Goal: Task Accomplishment & Management: Manage account settings

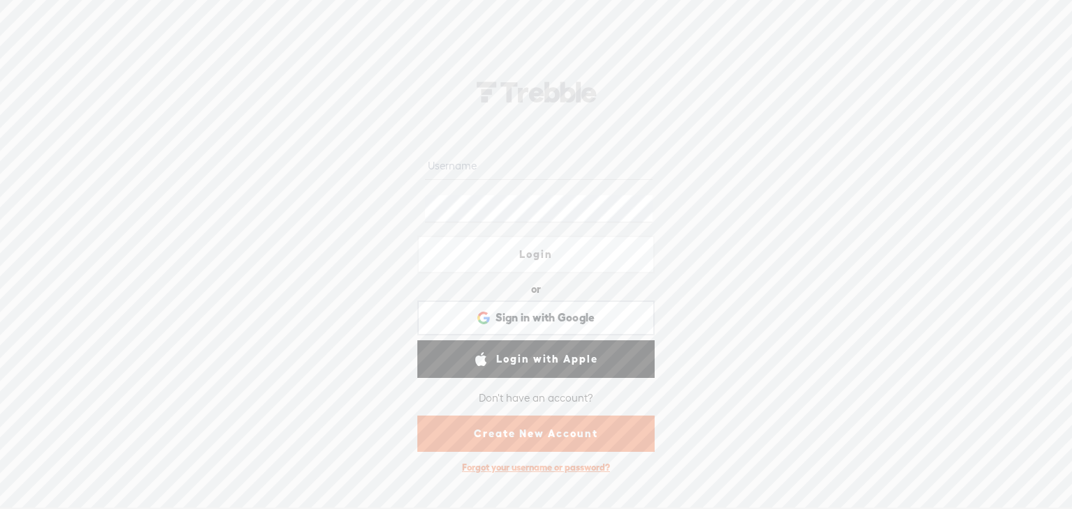
click at [518, 465] on div "Forgot your username or password?" at bounding box center [536, 468] width 162 height 26
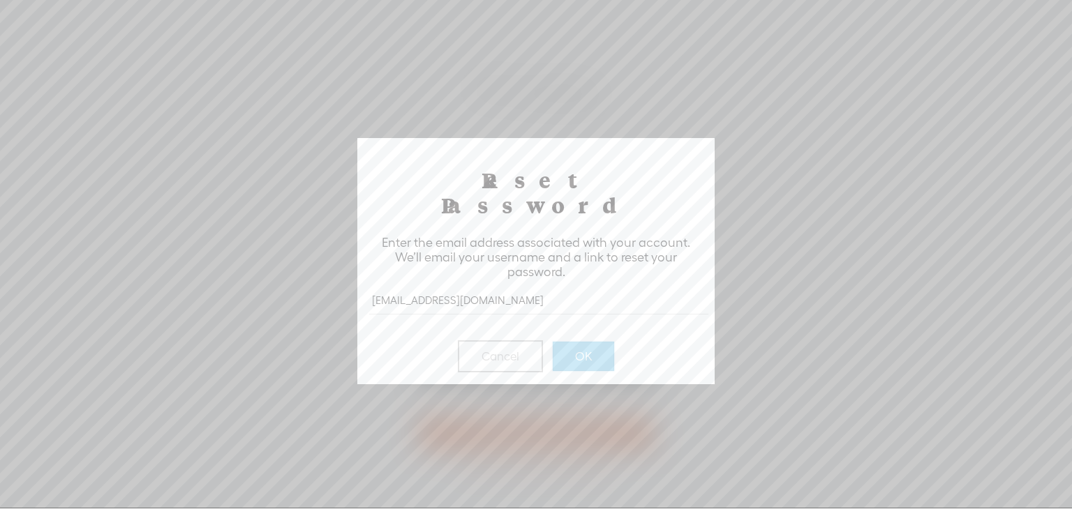
type input "[EMAIL_ADDRESS][DOMAIN_NAME]"
click at [585, 342] on button "OK" at bounding box center [583, 356] width 61 height 29
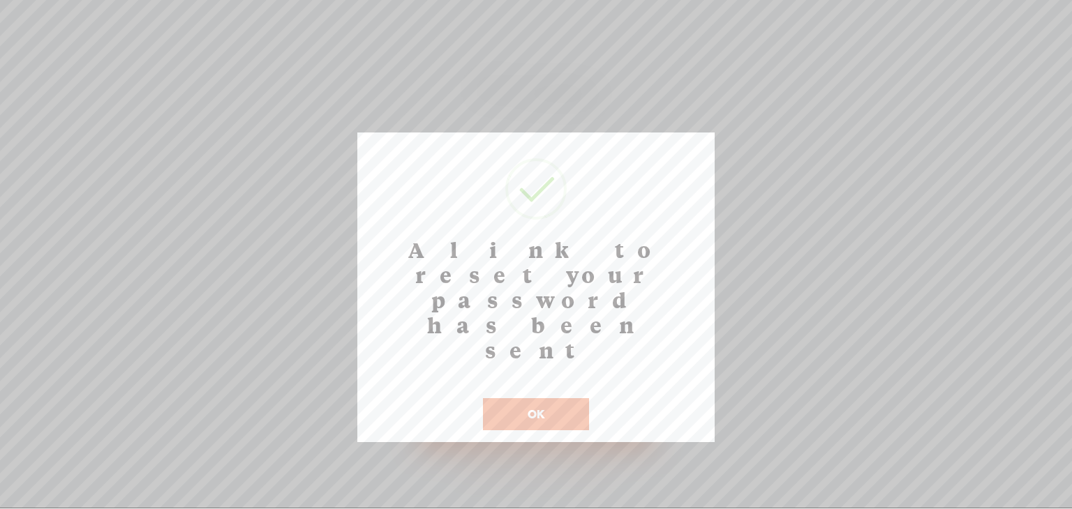
click at [534, 398] on button "OK" at bounding box center [536, 414] width 106 height 32
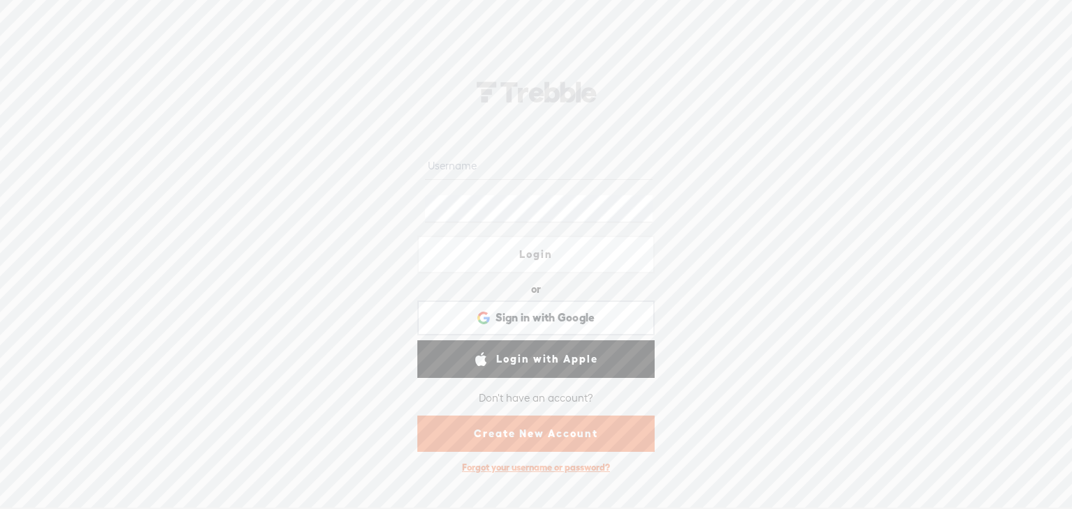
click at [455, 160] on input "text" at bounding box center [538, 165] width 227 height 27
type input "lucyb"
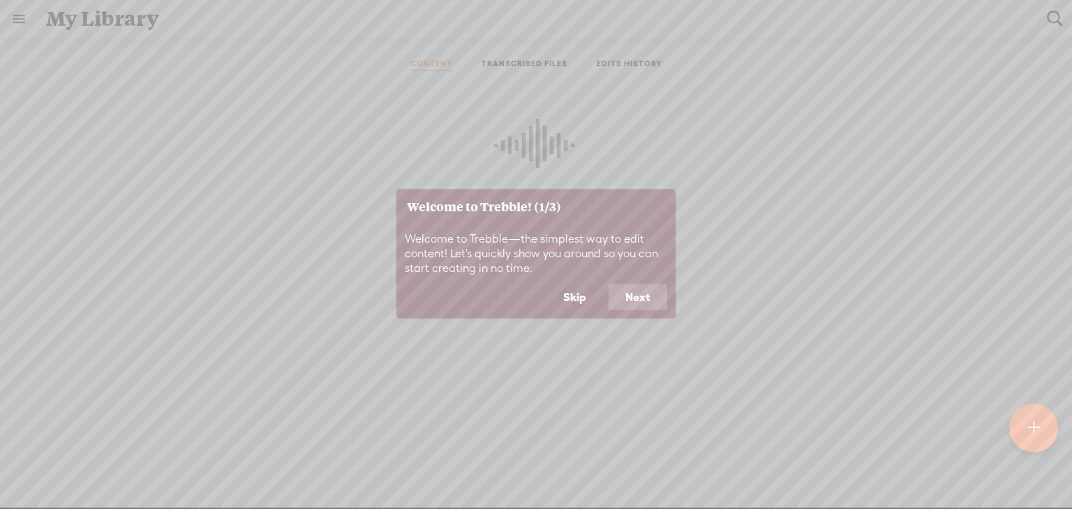
click at [638, 299] on button "Next" at bounding box center [637, 297] width 59 height 27
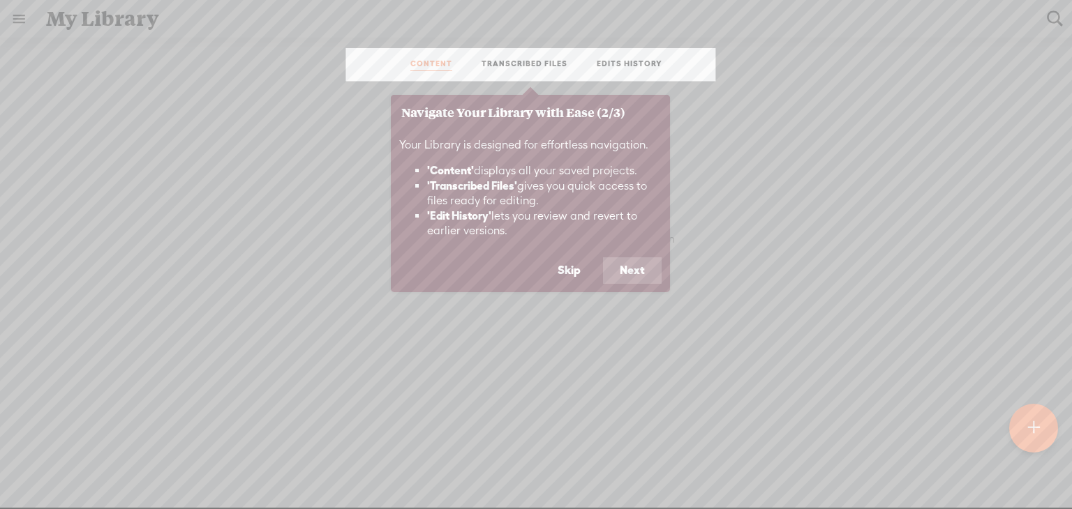
click at [637, 269] on button "Next" at bounding box center [632, 270] width 59 height 27
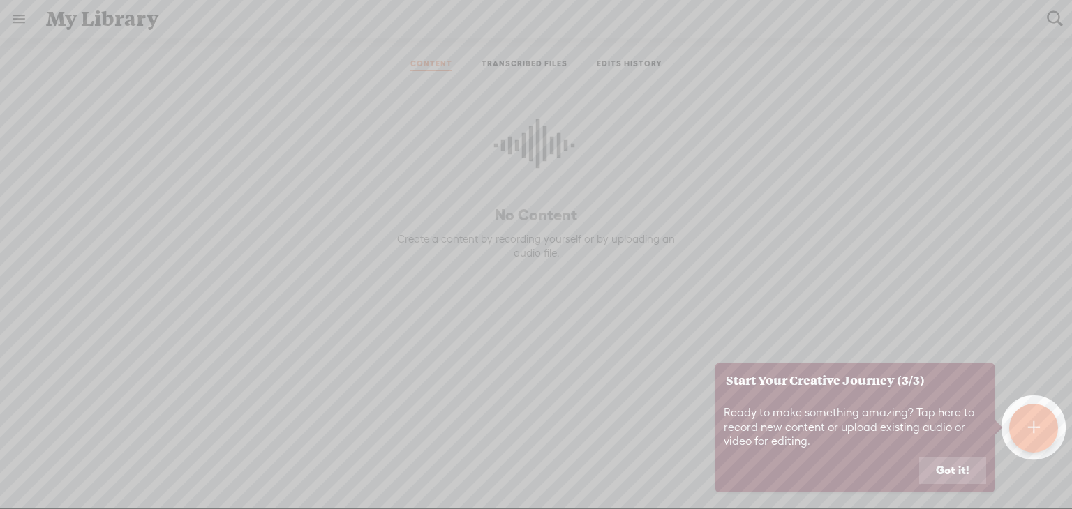
click at [948, 475] on button "Got it!" at bounding box center [952, 471] width 67 height 27
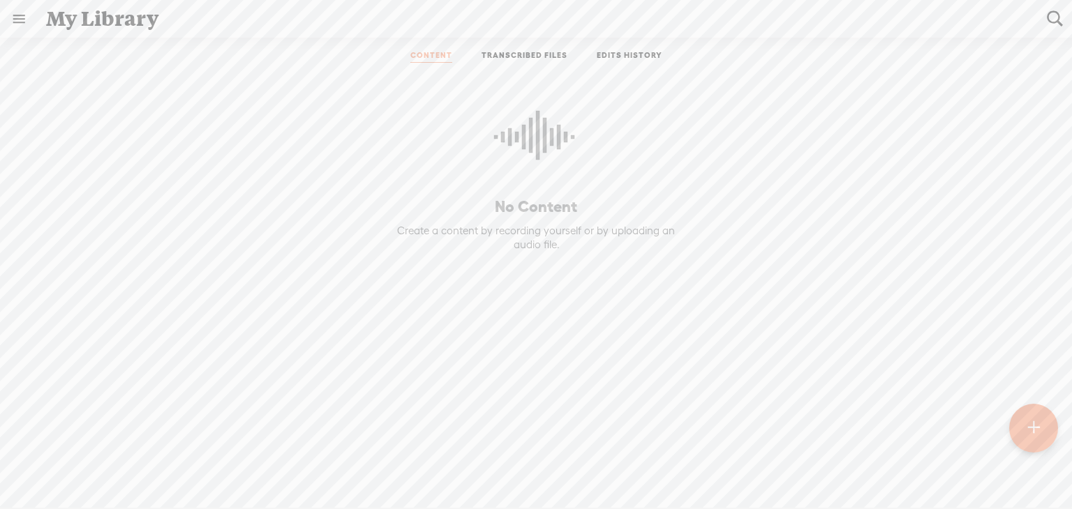
scroll to position [11, 0]
click at [9, 15] on link at bounding box center [19, 19] width 36 height 36
click at [259, 165] on body "You have 30 minutes of transcription remaining. Upgrade to increase your limit …" at bounding box center [536, 254] width 1072 height 509
click at [610, 50] on link "EDITS HISTORY" at bounding box center [630, 53] width 66 height 13
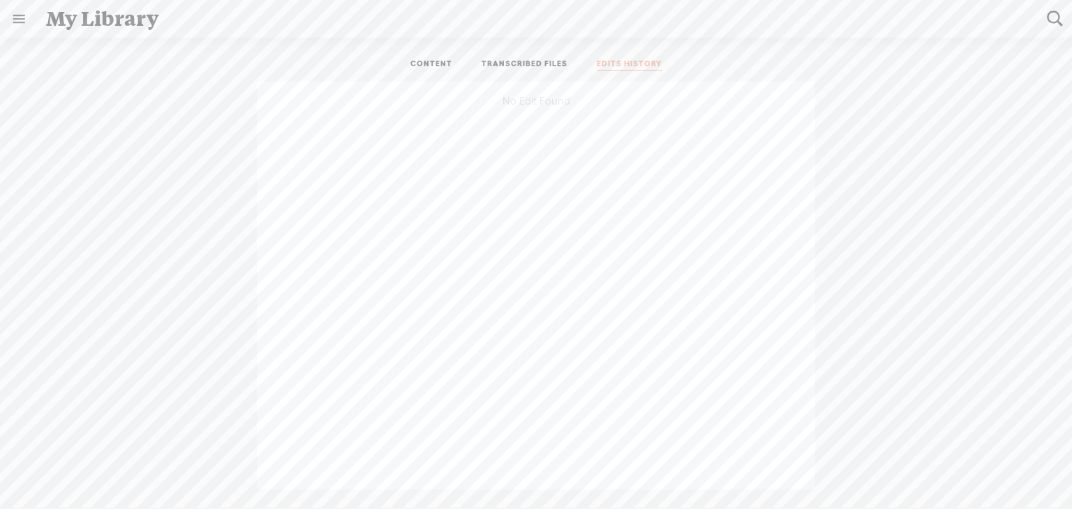
click at [512, 63] on link "TRANSCRIBED FILES" at bounding box center [524, 65] width 86 height 13
click at [424, 63] on link "CONTENT" at bounding box center [431, 65] width 42 height 13
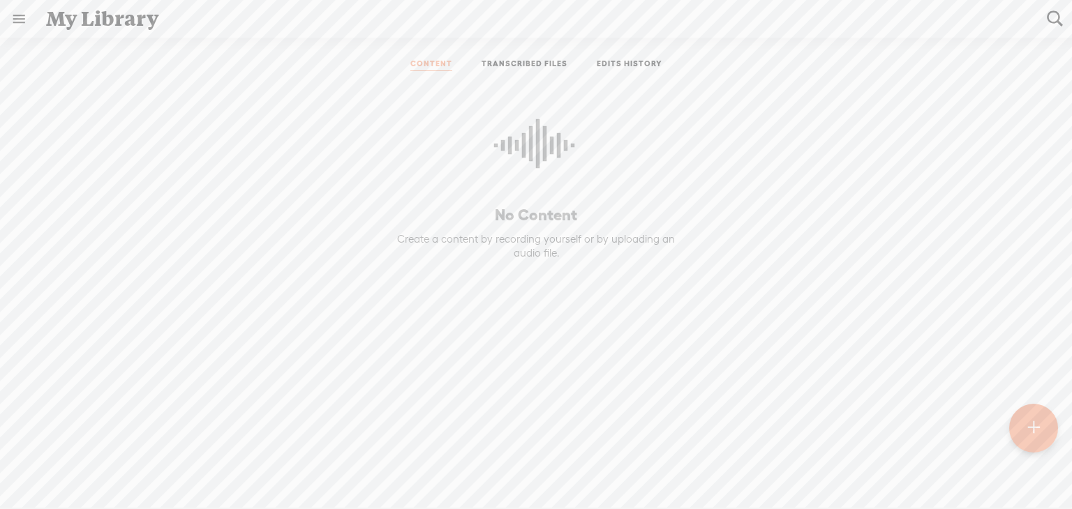
click at [18, 19] on link at bounding box center [19, 19] width 36 height 36
click at [78, 471] on div "SETTINGS" at bounding box center [73, 477] width 51 height 12
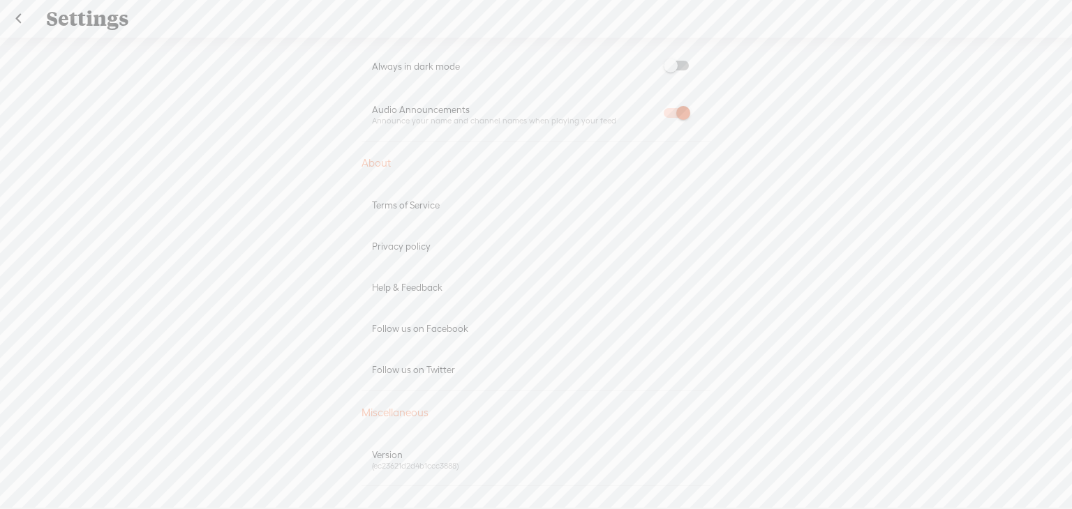
scroll to position [759, 0]
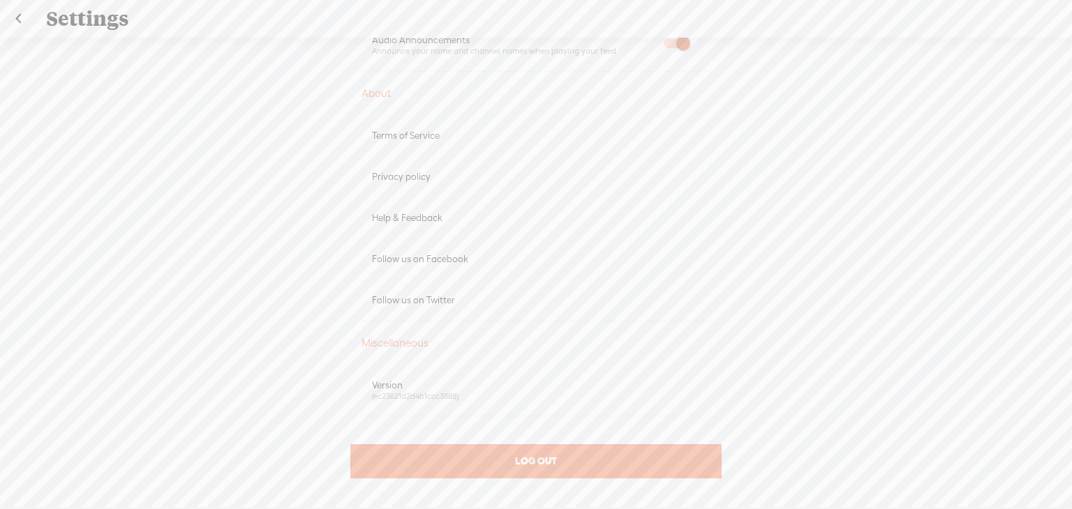
click at [532, 462] on span "LOG OUT" at bounding box center [536, 461] width 42 height 13
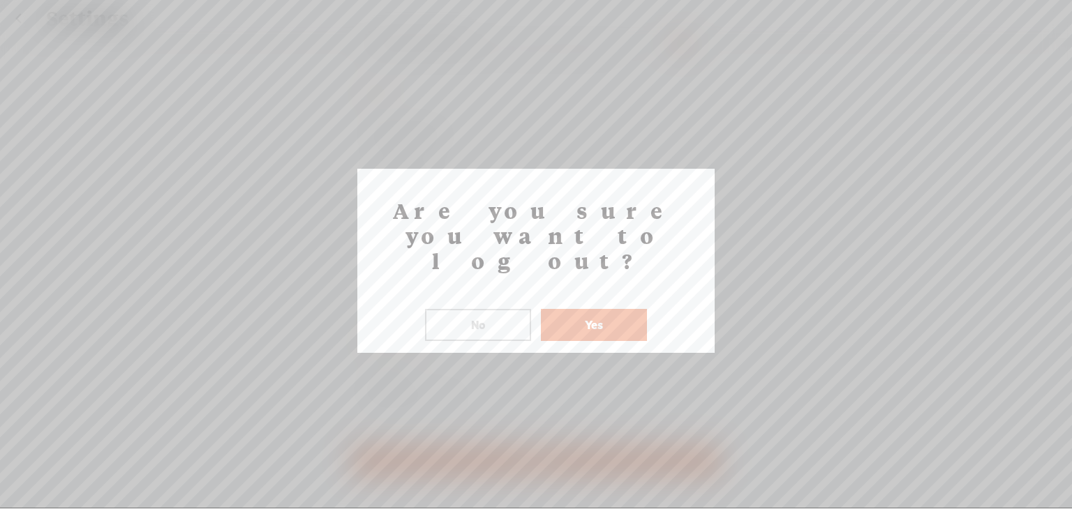
click at [590, 309] on button "Yes" at bounding box center [594, 325] width 106 height 32
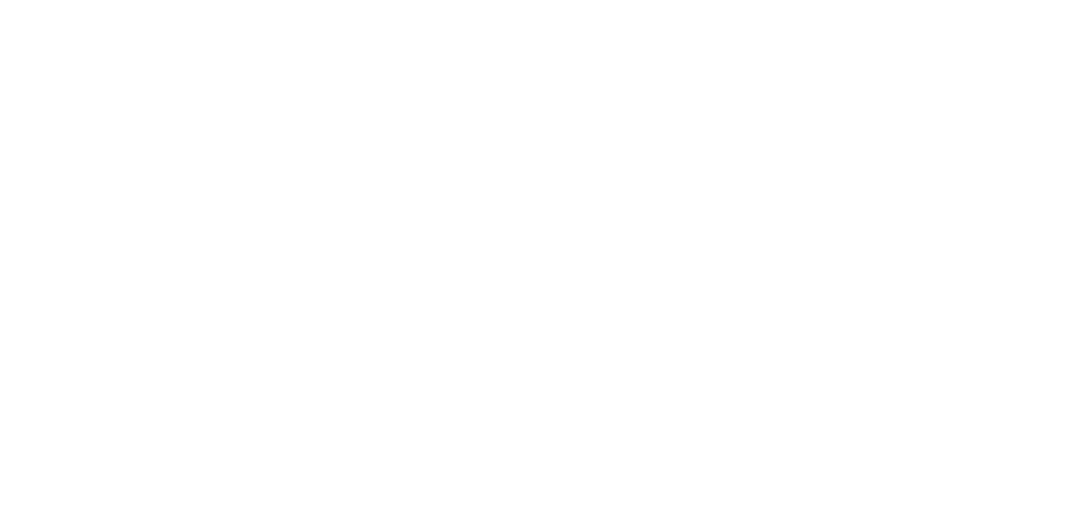
scroll to position [0, 0]
